Goal: Book appointment/travel/reservation

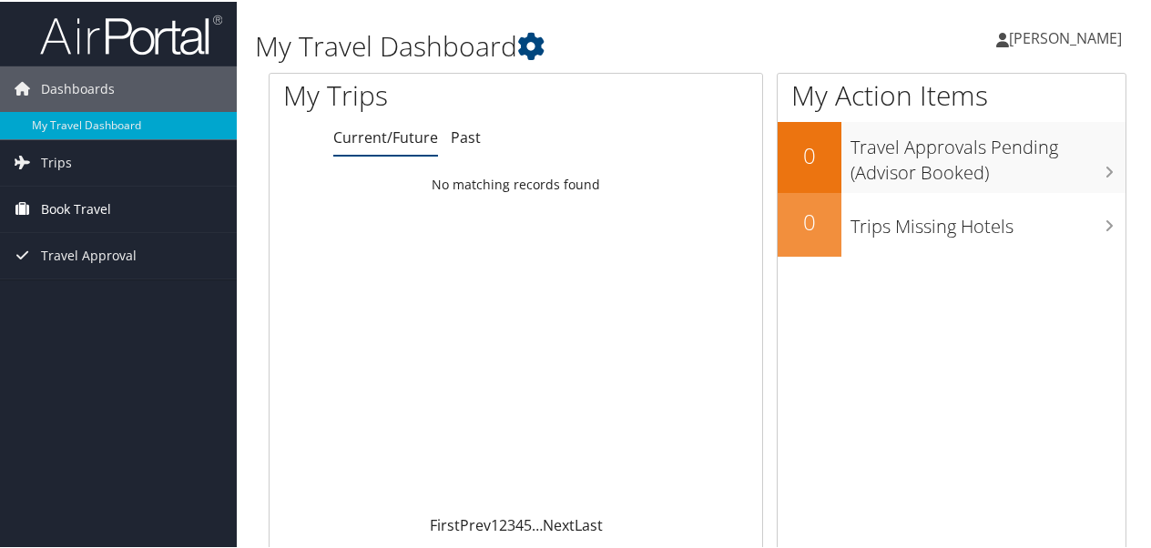
click at [86, 206] on span "Book Travel" at bounding box center [76, 208] width 70 height 46
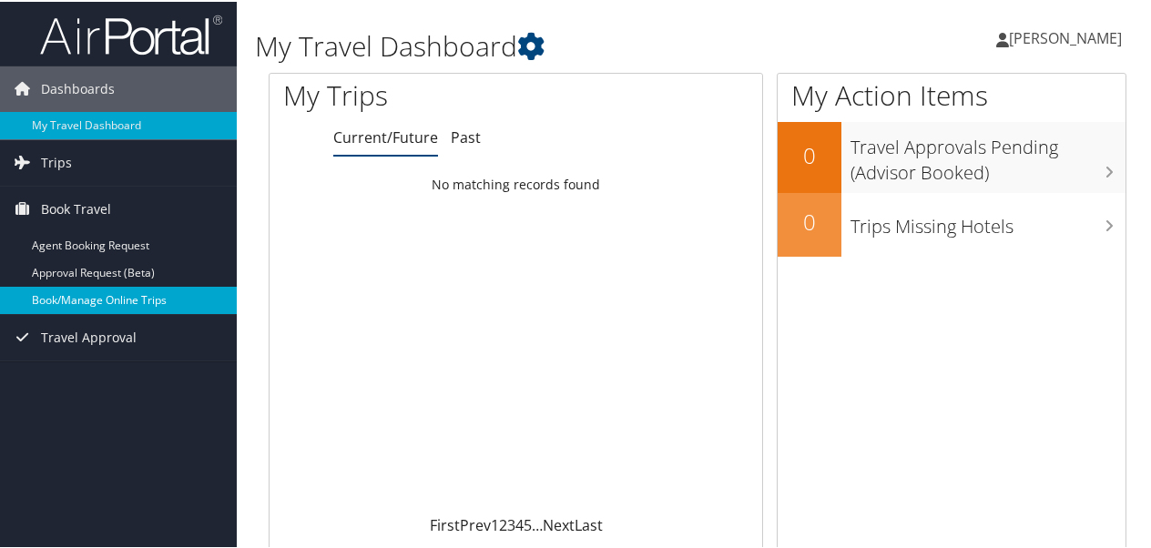
click at [107, 295] on link "Book/Manage Online Trips" at bounding box center [118, 298] width 237 height 27
